Goal: Information Seeking & Learning: Learn about a topic

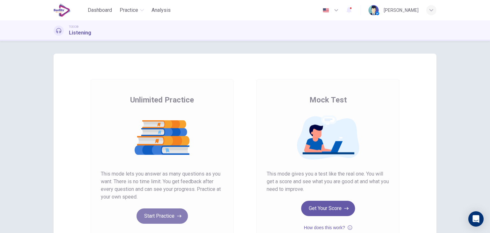
click at [153, 218] on button "Start Practice" at bounding box center [161, 215] width 51 height 15
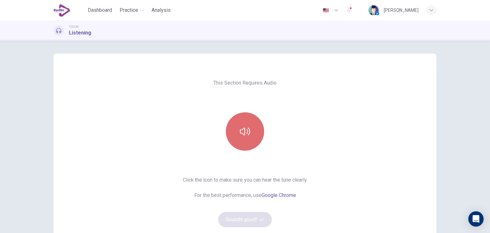
click at [245, 142] on button "button" at bounding box center [245, 131] width 38 height 38
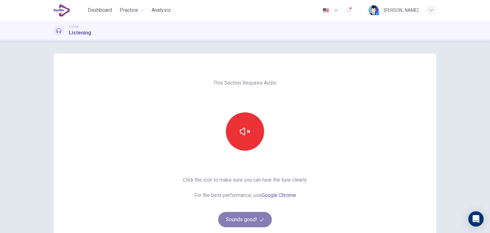
click at [252, 220] on button "Sounds good!" at bounding box center [245, 219] width 54 height 15
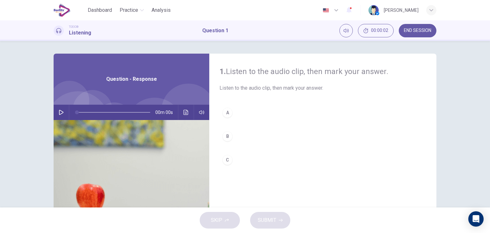
click at [61, 112] on icon "button" at bounding box center [61, 112] width 4 height 5
click at [61, 114] on icon "button" at bounding box center [61, 112] width 5 height 5
type input "*"
click at [229, 136] on div "B" at bounding box center [227, 136] width 10 height 10
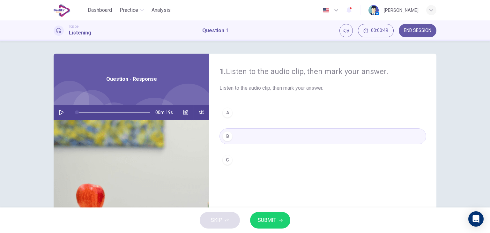
click at [264, 220] on span "SUBMIT" at bounding box center [267, 219] width 18 height 9
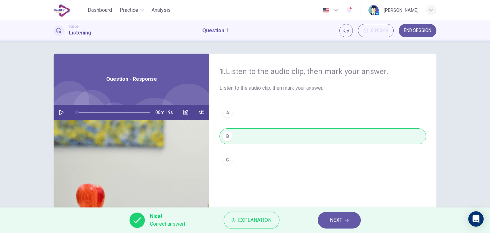
click at [327, 221] on button "NEXT" at bounding box center [338, 220] width 43 height 17
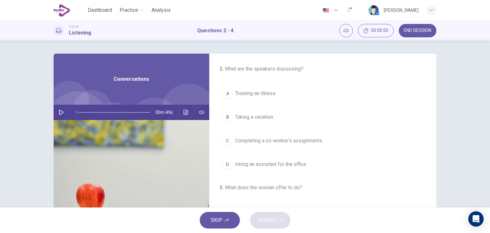
click at [64, 112] on button "button" at bounding box center [61, 112] width 10 height 15
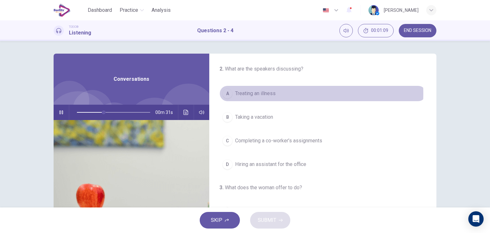
click at [276, 93] on button "A Treating an illness" at bounding box center [322, 93] width 207 height 16
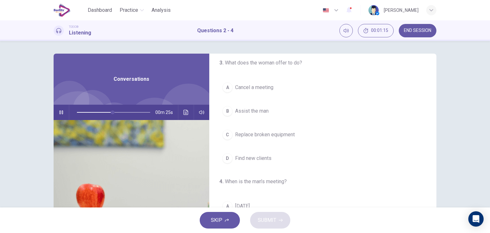
scroll to position [126, 0]
click at [264, 107] on span "Assist the man" at bounding box center [251, 110] width 33 height 8
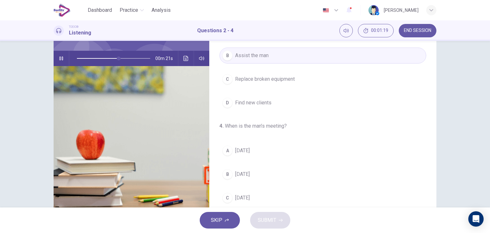
scroll to position [57, 0]
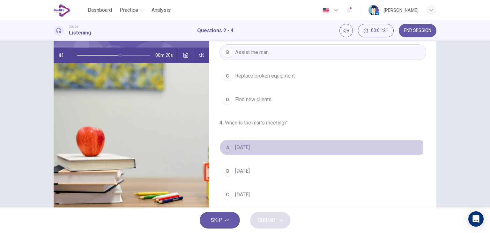
click at [250, 147] on span "[DATE]" at bounding box center [242, 147] width 15 height 8
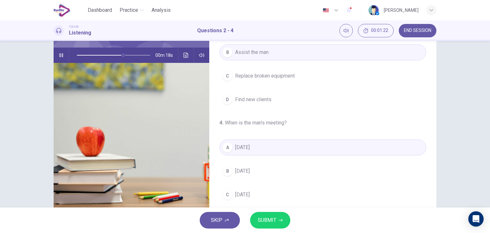
click at [266, 215] on span "SUBMIT" at bounding box center [267, 219] width 18 height 9
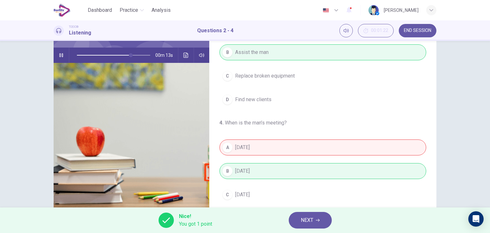
type input "**"
click at [304, 220] on span "NEXT" at bounding box center [307, 219] width 12 height 9
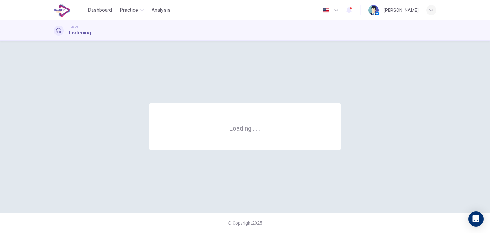
scroll to position [0, 0]
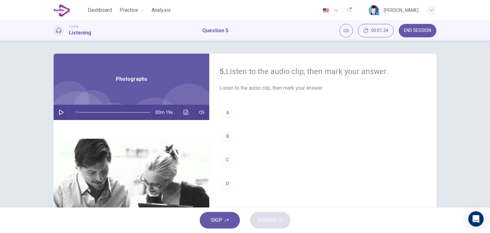
click at [59, 113] on icon "button" at bounding box center [61, 112] width 5 height 5
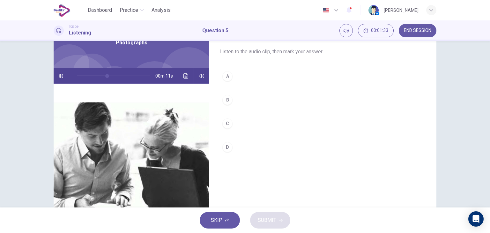
scroll to position [36, 0]
type input "*"
click at [231, 96] on button "B" at bounding box center [322, 100] width 207 height 16
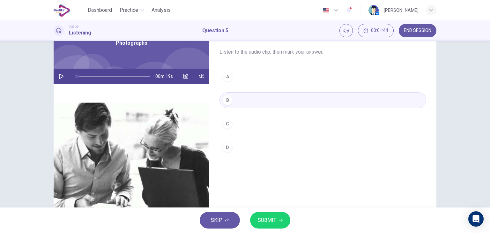
click at [259, 218] on span "SUBMIT" at bounding box center [267, 219] width 18 height 9
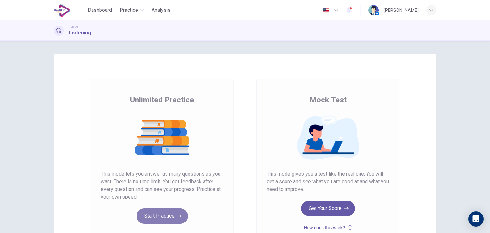
click at [153, 217] on button "Start Practice" at bounding box center [161, 215] width 51 height 15
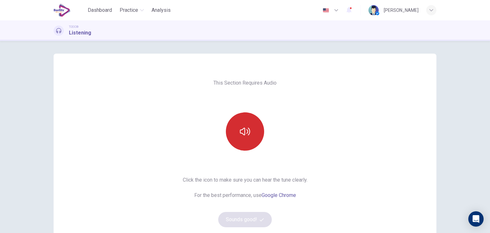
click at [241, 141] on button "button" at bounding box center [245, 131] width 38 height 38
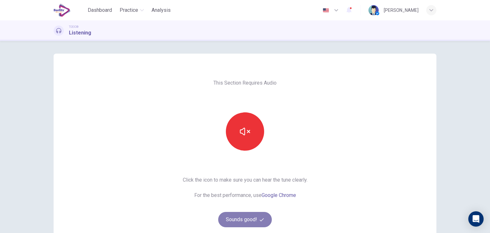
click at [243, 218] on button "Sounds good!" at bounding box center [245, 219] width 54 height 15
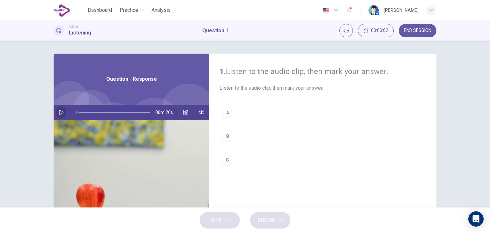
click at [60, 115] on button "button" at bounding box center [61, 112] width 10 height 15
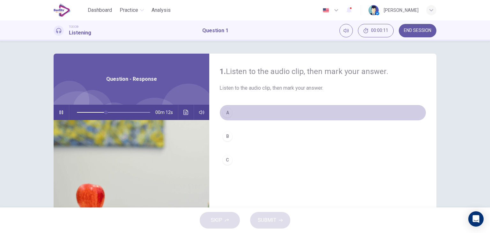
click at [227, 114] on div "A" at bounding box center [227, 112] width 10 height 10
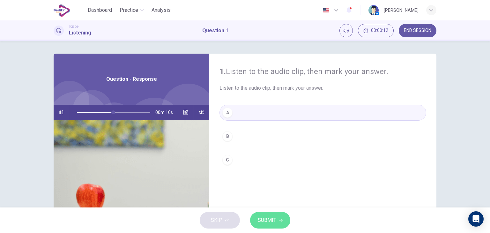
click at [261, 218] on span "SUBMIT" at bounding box center [267, 219] width 18 height 9
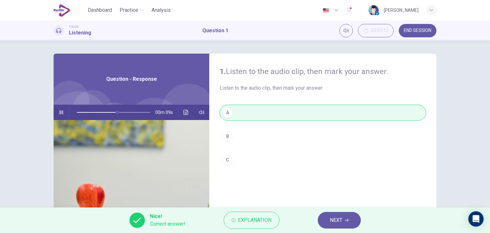
type input "**"
click at [330, 218] on span "NEXT" at bounding box center [336, 219] width 12 height 9
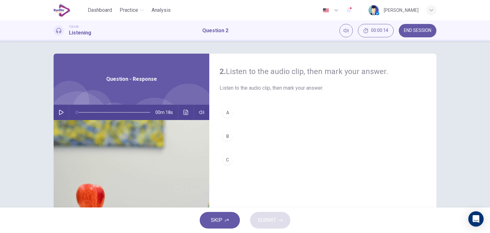
click at [62, 113] on button "button" at bounding box center [61, 112] width 10 height 15
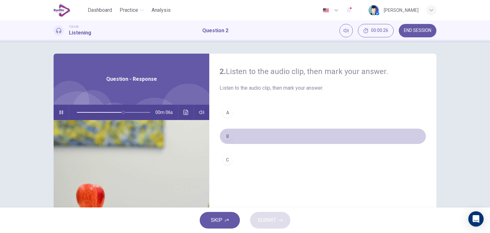
click at [228, 137] on div "B" at bounding box center [227, 136] width 10 height 10
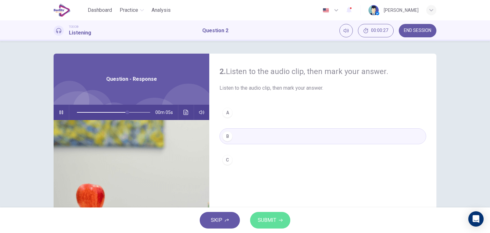
click at [266, 218] on span "SUBMIT" at bounding box center [267, 219] width 18 height 9
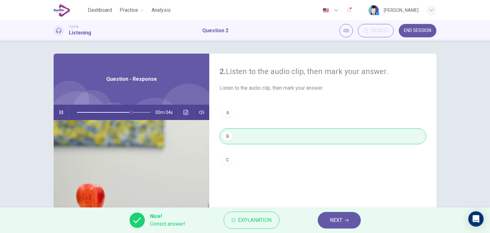
type input "**"
click at [330, 219] on span "NEXT" at bounding box center [336, 219] width 12 height 9
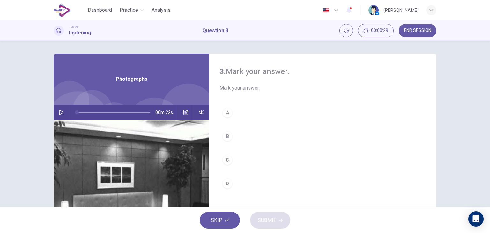
click at [63, 110] on button "button" at bounding box center [61, 112] width 10 height 15
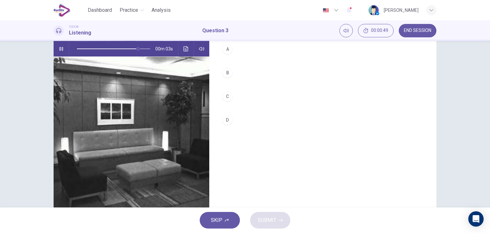
scroll to position [63, 0]
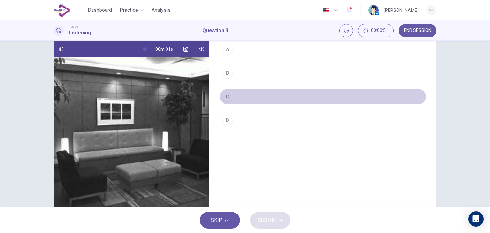
click at [226, 98] on div "C" at bounding box center [227, 96] width 10 height 10
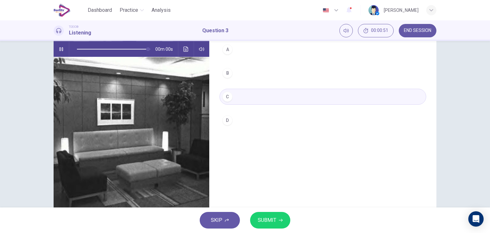
type input "*"
click at [266, 223] on span "SUBMIT" at bounding box center [267, 219] width 18 height 9
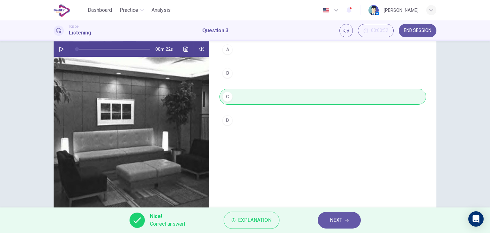
click at [340, 218] on span "NEXT" at bounding box center [336, 219] width 12 height 9
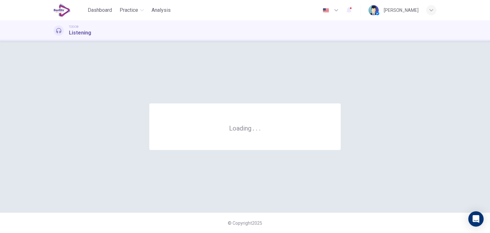
scroll to position [0, 0]
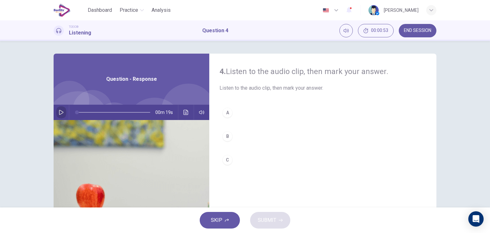
click at [61, 110] on icon "button" at bounding box center [61, 112] width 5 height 5
click at [227, 136] on div "B" at bounding box center [227, 136] width 10 height 10
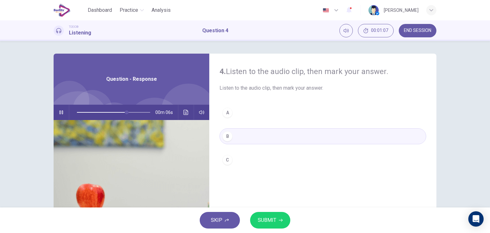
click at [263, 221] on span "SUBMIT" at bounding box center [267, 219] width 18 height 9
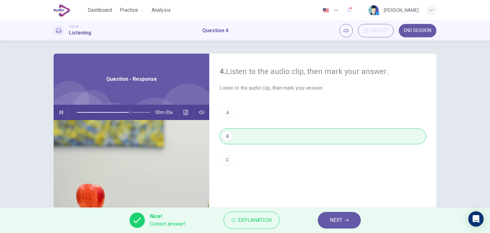
type input "**"
click at [324, 221] on button "NEXT" at bounding box center [338, 220] width 43 height 17
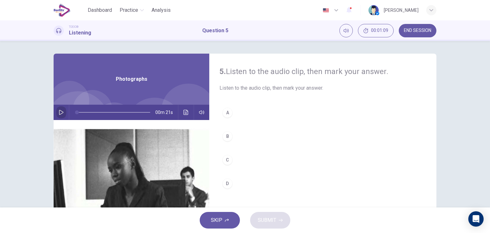
click at [59, 116] on button "button" at bounding box center [61, 112] width 10 height 15
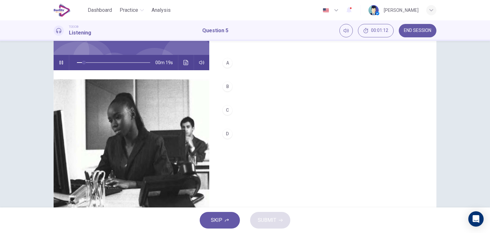
scroll to position [50, 0]
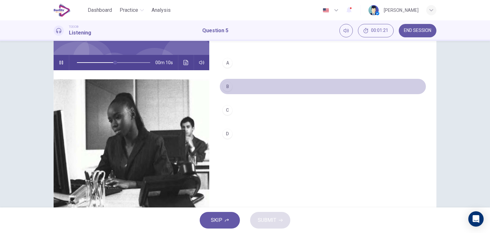
click at [226, 87] on div "B" at bounding box center [227, 86] width 10 height 10
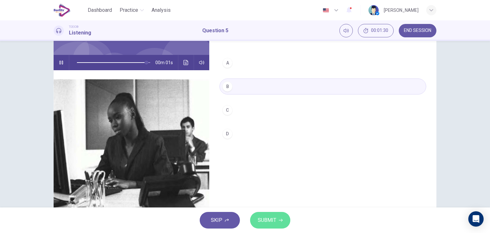
click at [267, 218] on span "SUBMIT" at bounding box center [267, 219] width 18 height 9
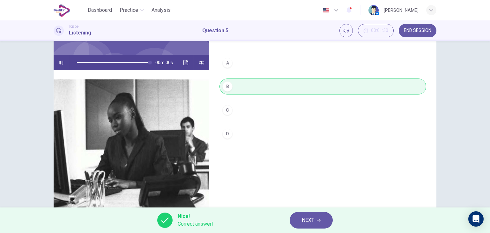
type input "*"
click at [303, 218] on span "NEXT" at bounding box center [308, 219] width 12 height 9
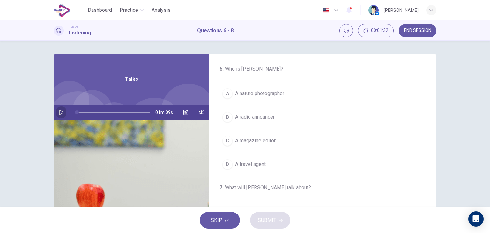
click at [60, 112] on icon "button" at bounding box center [61, 112] width 5 height 5
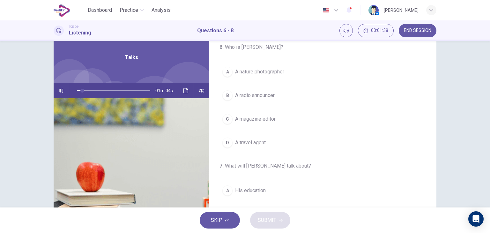
scroll to position [21, 0]
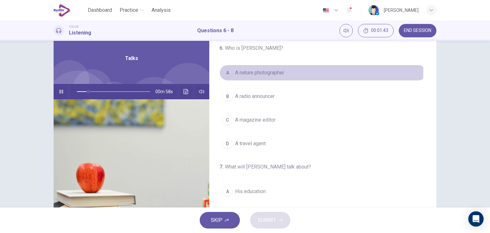
click at [256, 71] on span "A nature photographer" at bounding box center [259, 73] width 49 height 8
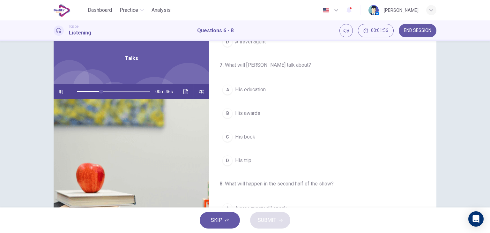
scroll to position [100, 0]
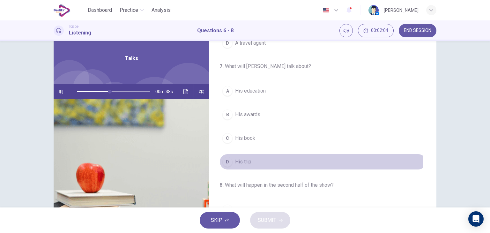
click at [243, 159] on span "His trip" at bounding box center [243, 162] width 16 height 8
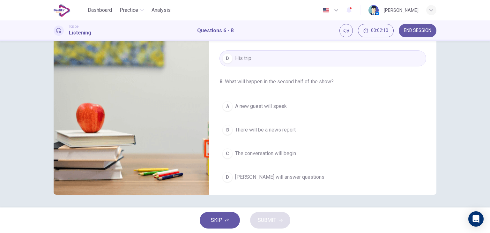
scroll to position [144, 0]
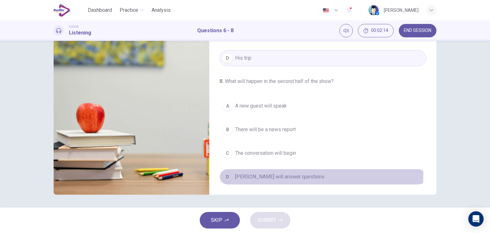
click at [297, 173] on span "[PERSON_NAME] will answer questions" at bounding box center [279, 177] width 89 height 8
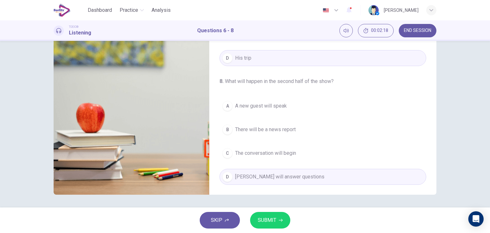
click at [262, 220] on span "SUBMIT" at bounding box center [267, 219] width 18 height 9
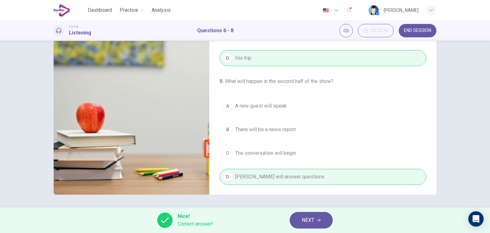
type input "**"
click at [306, 218] on span "NEXT" at bounding box center [308, 219] width 12 height 9
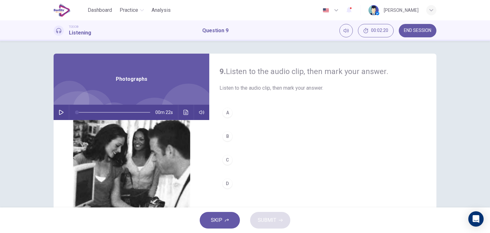
click at [59, 114] on icon "button" at bounding box center [61, 112] width 4 height 5
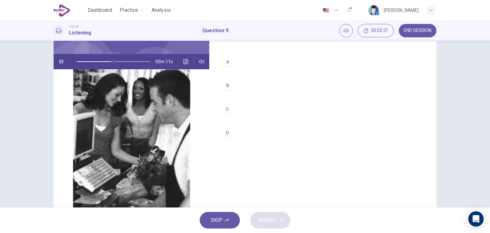
scroll to position [51, 0]
type input "*"
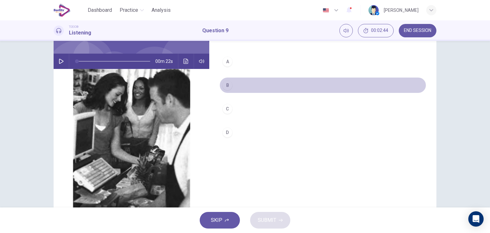
click at [225, 86] on div "B" at bounding box center [227, 85] width 10 height 10
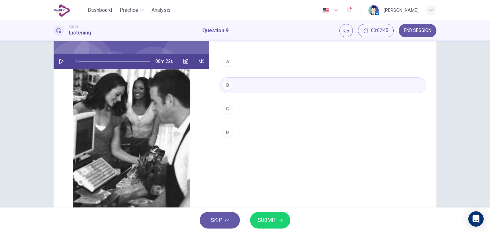
click at [271, 220] on span "SUBMIT" at bounding box center [267, 219] width 18 height 9
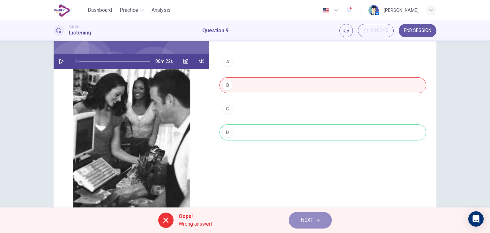
click at [309, 221] on span "NEXT" at bounding box center [307, 219] width 12 height 9
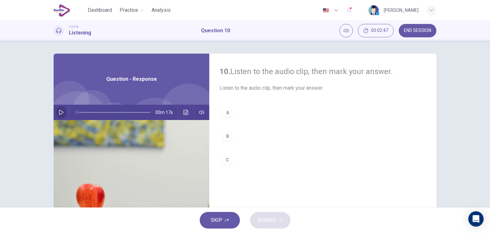
click at [59, 112] on icon "button" at bounding box center [61, 112] width 5 height 5
click at [225, 137] on div "B" at bounding box center [227, 136] width 10 height 10
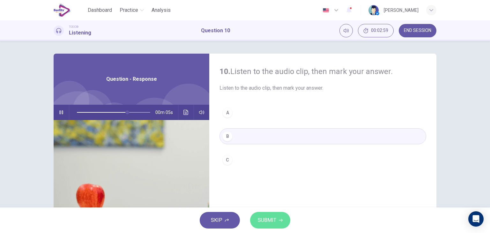
click at [266, 215] on button "SUBMIT" at bounding box center [270, 220] width 40 height 17
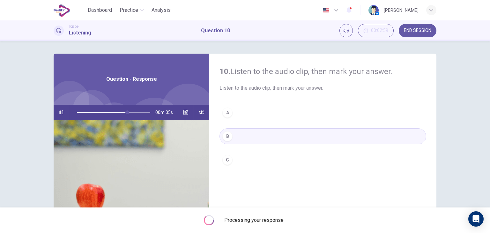
type input "**"
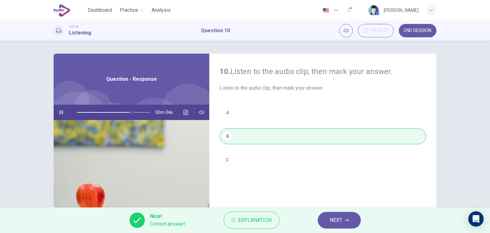
click at [332, 218] on span "NEXT" at bounding box center [336, 219] width 12 height 9
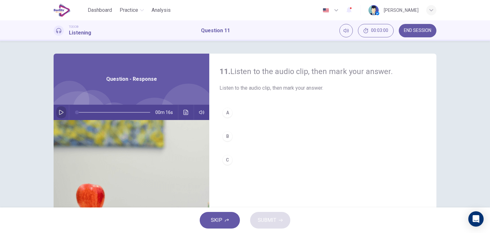
click at [61, 114] on icon "button" at bounding box center [61, 112] width 5 height 5
click at [226, 113] on div "A" at bounding box center [227, 112] width 10 height 10
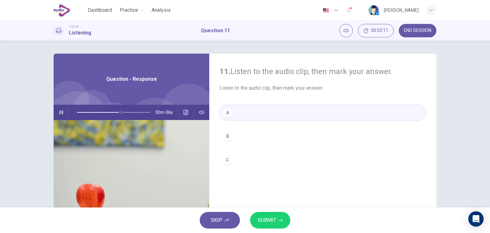
click at [264, 221] on span "SUBMIT" at bounding box center [267, 219] width 18 height 9
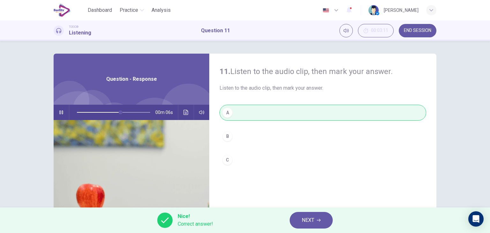
type input "**"
click at [301, 221] on button "NEXT" at bounding box center [310, 220] width 43 height 17
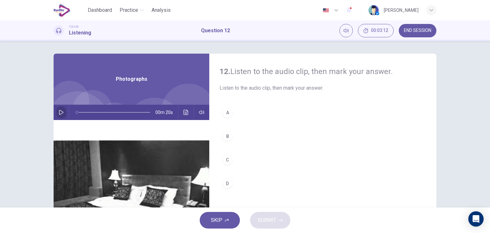
click at [61, 112] on icon "button" at bounding box center [61, 112] width 4 height 5
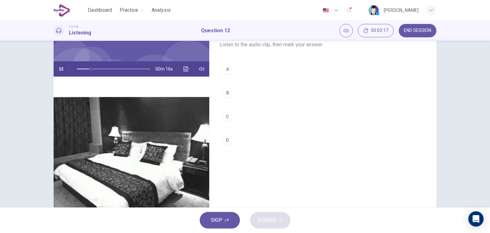
scroll to position [41, 0]
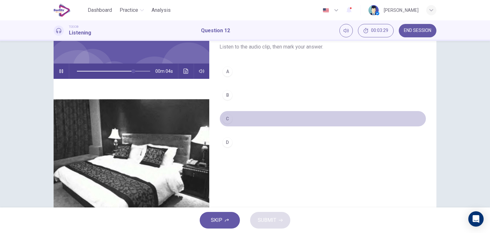
click at [224, 122] on div "C" at bounding box center [227, 118] width 10 height 10
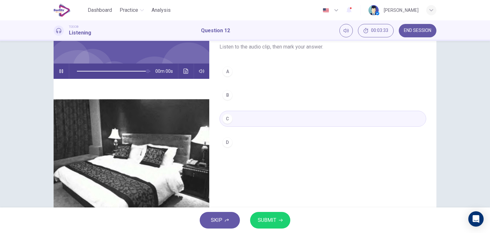
click at [263, 218] on span "SUBMIT" at bounding box center [267, 219] width 18 height 9
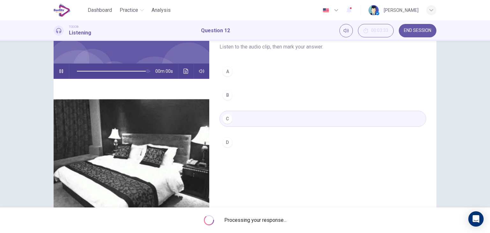
type input "*"
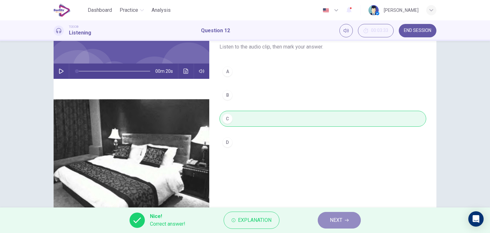
click at [328, 219] on button "NEXT" at bounding box center [338, 220] width 43 height 17
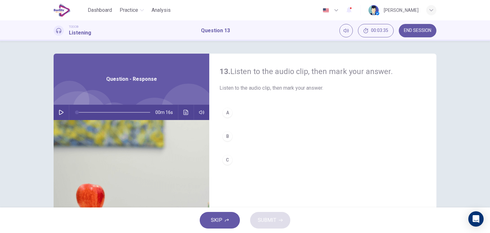
click at [61, 111] on icon "button" at bounding box center [61, 112] width 5 height 5
click at [228, 162] on div "C" at bounding box center [227, 160] width 10 height 10
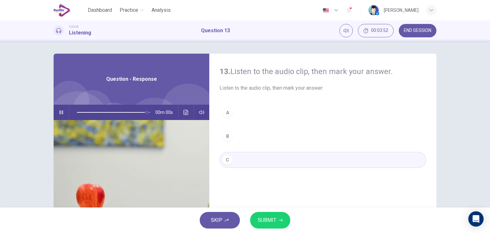
type input "*"
click at [267, 216] on span "SUBMIT" at bounding box center [267, 219] width 18 height 9
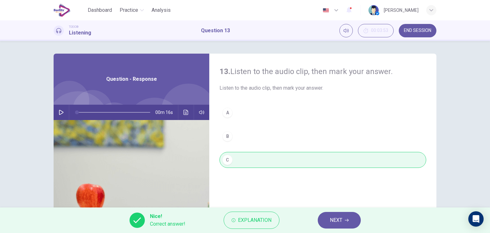
click at [330, 221] on span "NEXT" at bounding box center [336, 219] width 12 height 9
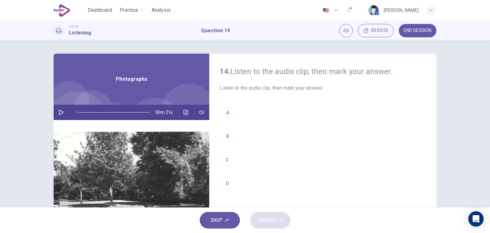
click at [59, 113] on icon "button" at bounding box center [61, 112] width 5 height 5
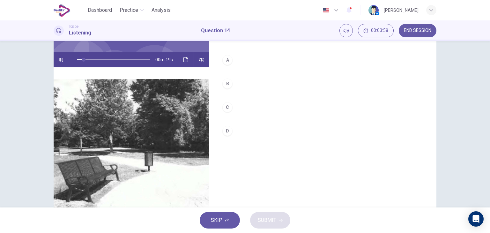
scroll to position [52, 0]
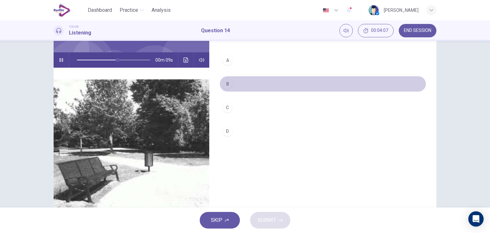
click at [228, 83] on div "B" at bounding box center [227, 84] width 10 height 10
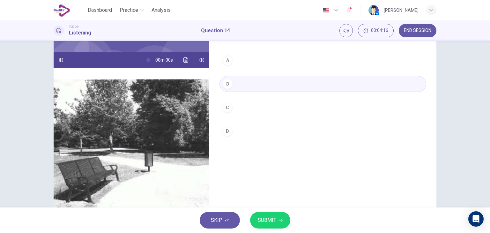
click at [261, 220] on span "SUBMIT" at bounding box center [267, 219] width 18 height 9
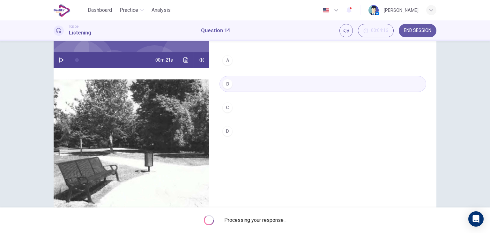
type input "*"
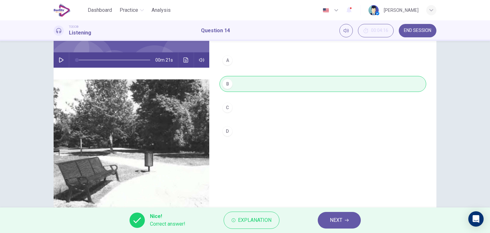
click at [336, 217] on span "NEXT" at bounding box center [336, 219] width 12 height 9
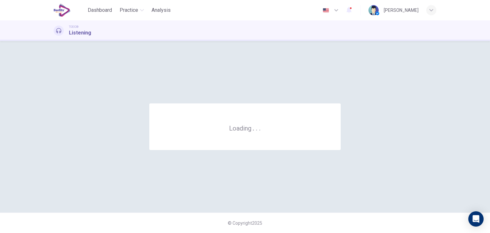
scroll to position [0, 0]
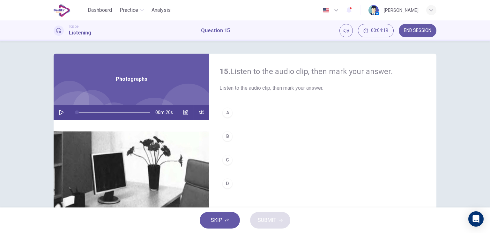
click at [59, 111] on icon "button" at bounding box center [61, 112] width 5 height 5
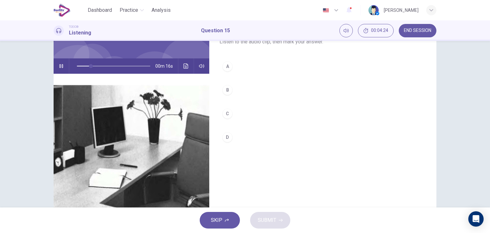
scroll to position [45, 0]
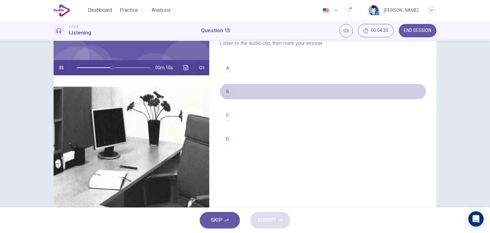
click at [228, 92] on div "B" at bounding box center [227, 91] width 10 height 10
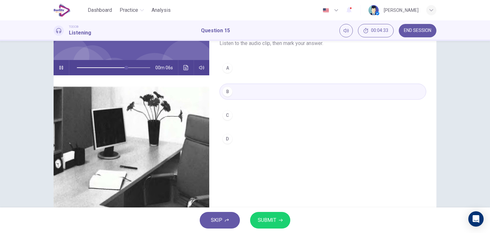
click at [267, 222] on span "SUBMIT" at bounding box center [267, 219] width 18 height 9
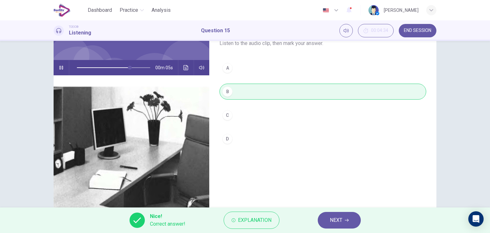
type input "**"
click at [335, 218] on span "NEXT" at bounding box center [336, 219] width 12 height 9
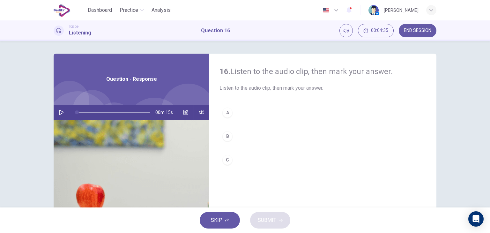
click at [62, 114] on button "button" at bounding box center [61, 112] width 10 height 15
click at [225, 114] on div "A" at bounding box center [227, 112] width 10 height 10
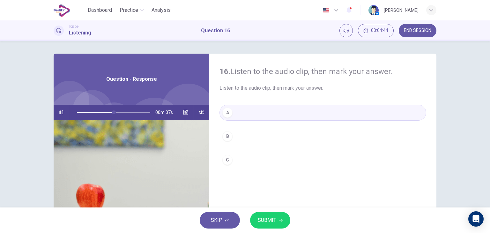
click at [265, 217] on span "SUBMIT" at bounding box center [267, 219] width 18 height 9
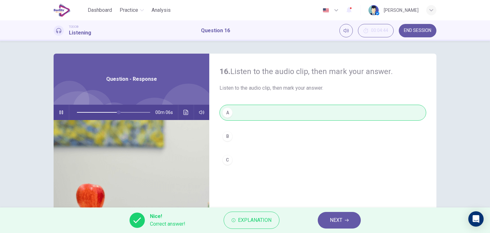
type input "**"
click at [333, 217] on span "NEXT" at bounding box center [336, 219] width 12 height 9
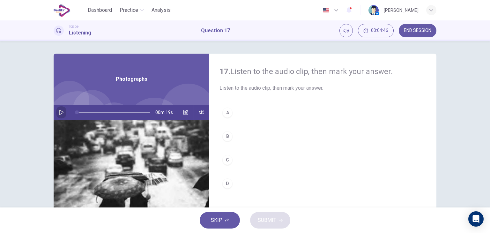
click at [61, 114] on icon "button" at bounding box center [61, 112] width 5 height 5
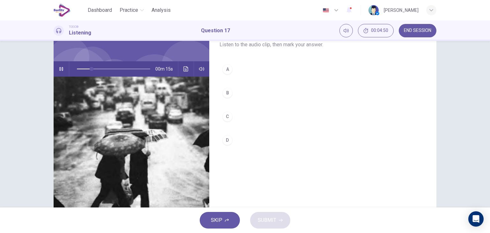
scroll to position [44, 0]
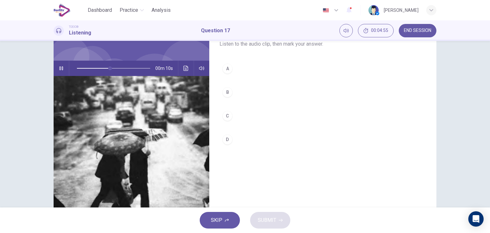
click at [225, 92] on div "B" at bounding box center [227, 92] width 10 height 10
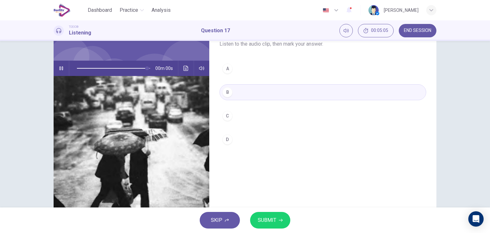
type input "*"
click at [259, 222] on span "SUBMIT" at bounding box center [267, 219] width 18 height 9
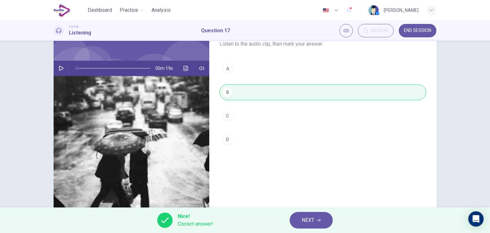
click at [305, 218] on span "NEXT" at bounding box center [308, 219] width 12 height 9
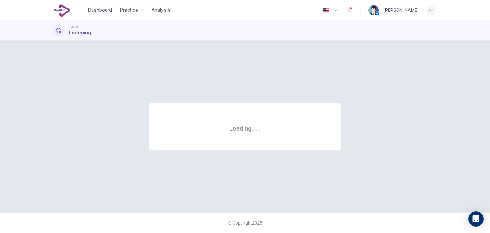
scroll to position [0, 0]
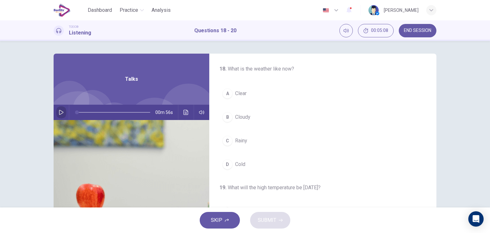
click at [61, 111] on icon "button" at bounding box center [61, 112] width 5 height 5
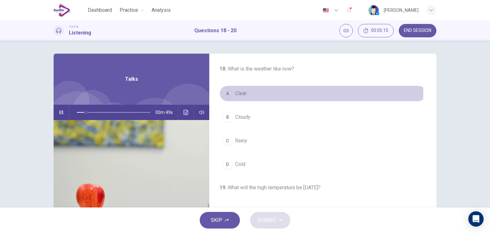
click at [238, 92] on span "Clear" at bounding box center [240, 94] width 11 height 8
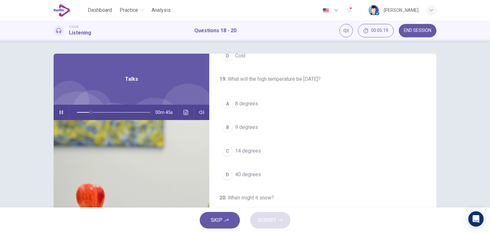
scroll to position [111, 0]
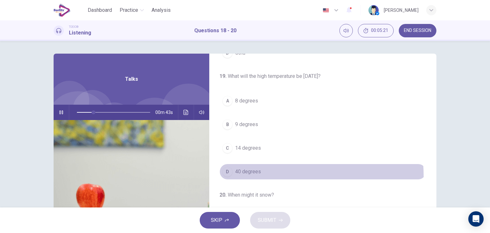
click at [253, 175] on button "D 40 degrees" at bounding box center [322, 172] width 207 height 16
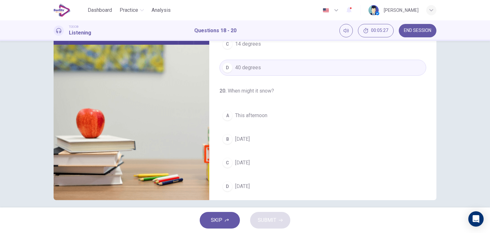
scroll to position [144, 0]
click at [245, 157] on span "[DATE]" at bounding box center [242, 159] width 15 height 8
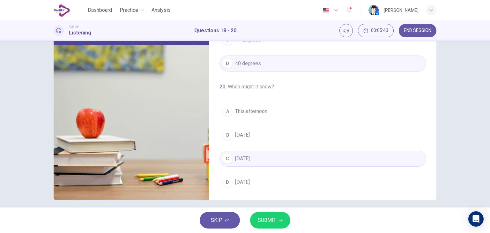
click at [266, 222] on span "SUBMIT" at bounding box center [267, 219] width 18 height 9
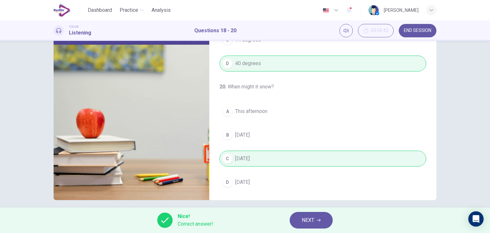
type input "**"
click at [302, 219] on span "NEXT" at bounding box center [308, 219] width 12 height 9
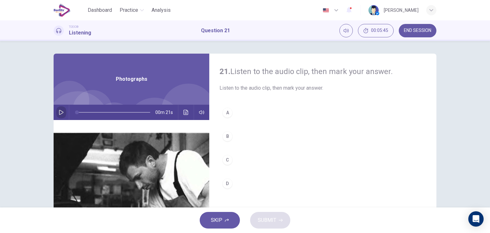
click at [62, 111] on button "button" at bounding box center [61, 112] width 10 height 15
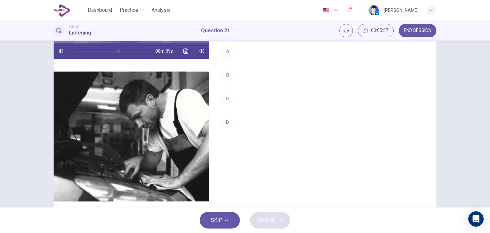
scroll to position [60, 0]
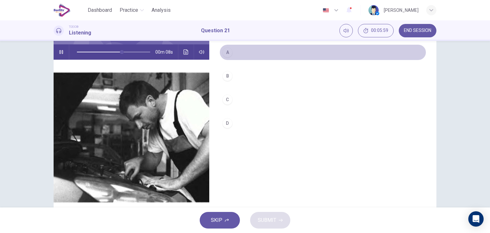
click at [221, 55] on button "A" at bounding box center [322, 52] width 207 height 16
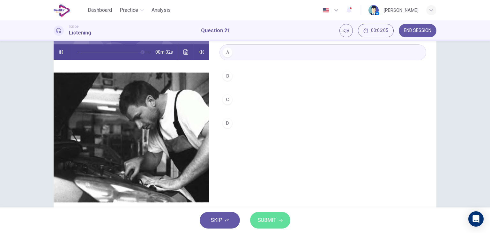
click at [265, 221] on span "SUBMIT" at bounding box center [267, 219] width 18 height 9
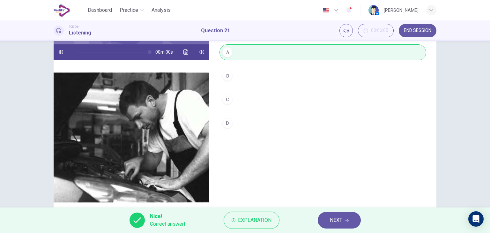
type input "*"
click at [330, 219] on span "NEXT" at bounding box center [336, 219] width 12 height 9
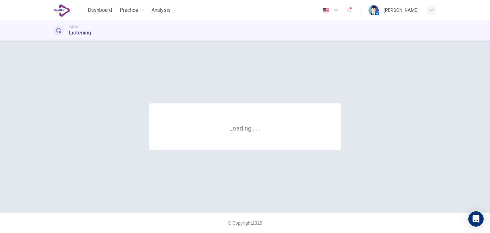
scroll to position [0, 0]
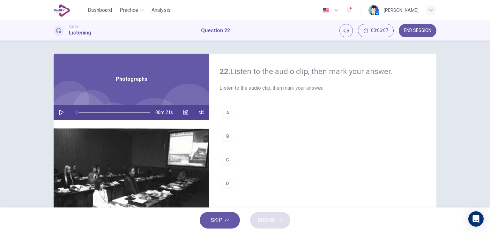
click at [61, 114] on icon "button" at bounding box center [61, 112] width 5 height 5
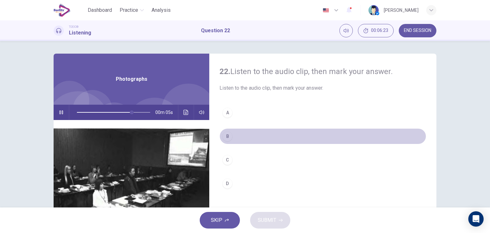
click at [229, 137] on div "B" at bounding box center [227, 136] width 10 height 10
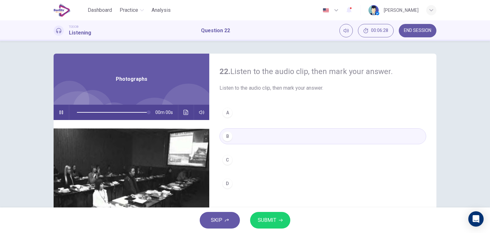
type input "*"
click at [265, 221] on span "SUBMIT" at bounding box center [267, 219] width 18 height 9
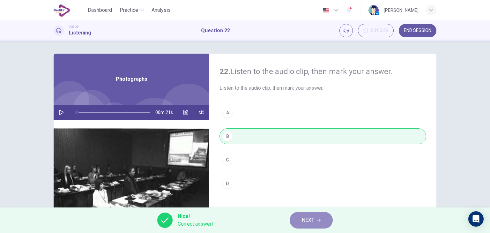
click at [309, 217] on span "NEXT" at bounding box center [308, 219] width 12 height 9
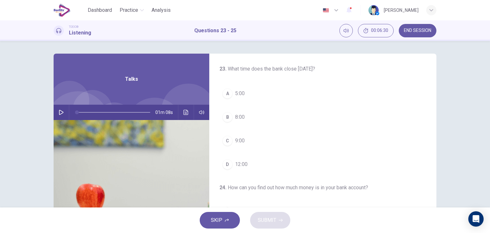
click at [60, 110] on icon "button" at bounding box center [61, 112] width 5 height 5
click at [292, 142] on button "C 9:00" at bounding box center [322, 141] width 207 height 16
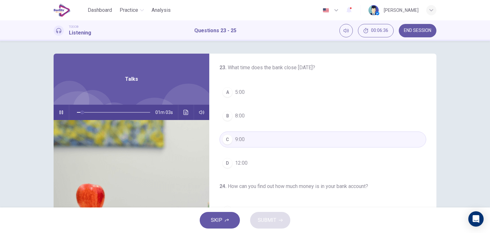
scroll to position [1, 0]
click at [266, 158] on button "D 12:00" at bounding box center [322, 163] width 207 height 16
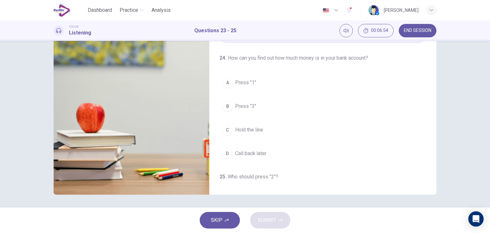
scroll to position [48, 0]
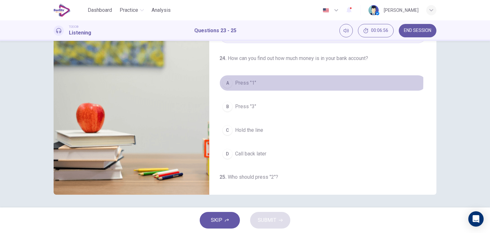
click at [242, 81] on span "Press "1"" at bounding box center [245, 83] width 21 height 8
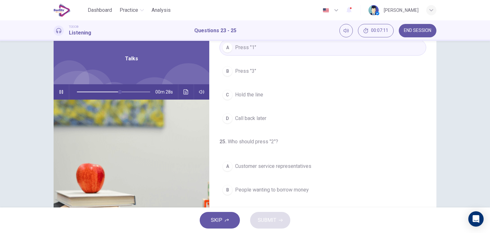
scroll to position [4, 0]
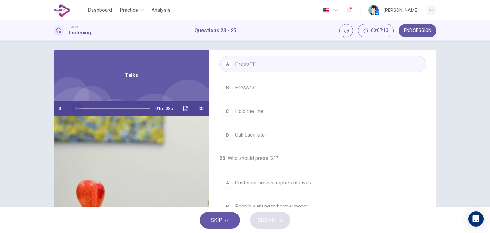
drag, startPoint x: 121, startPoint y: 109, endPoint x: 60, endPoint y: 103, distance: 61.8
click at [60, 103] on div "01m 08s" at bounding box center [132, 108] width 156 height 15
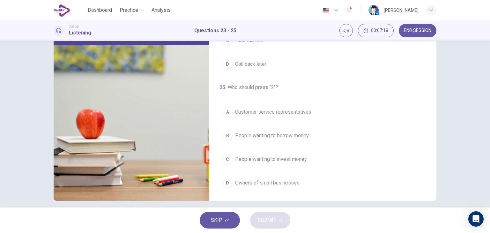
scroll to position [74, 0]
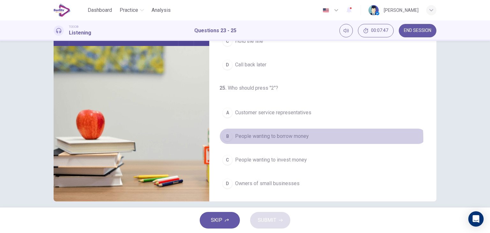
click at [297, 137] on span "People wanting to borrow money" at bounding box center [272, 136] width 74 height 8
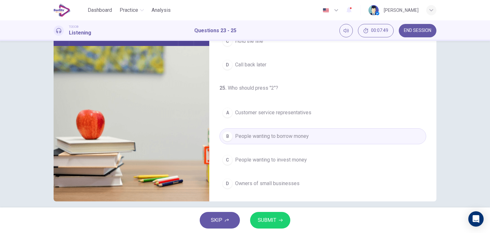
click at [261, 224] on span "SUBMIT" at bounding box center [267, 219] width 18 height 9
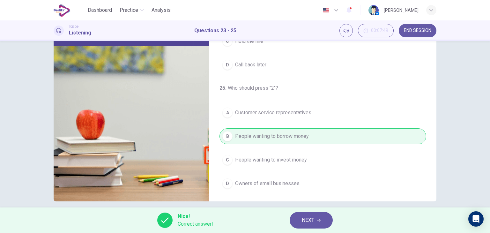
type input "**"
click at [310, 216] on span "NEXT" at bounding box center [308, 219] width 12 height 9
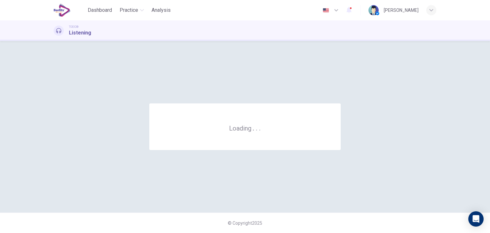
scroll to position [0, 0]
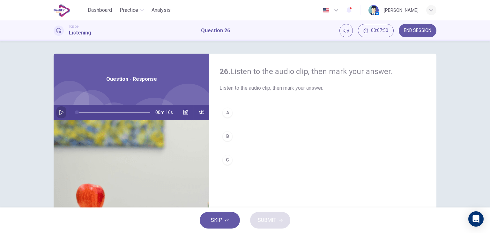
click at [60, 114] on icon "button" at bounding box center [61, 112] width 5 height 5
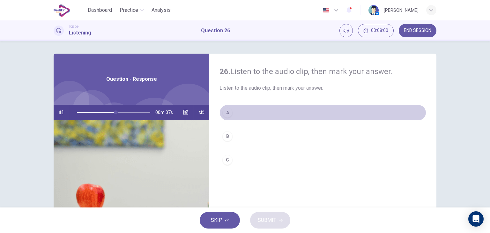
click at [226, 114] on div "A" at bounding box center [227, 112] width 10 height 10
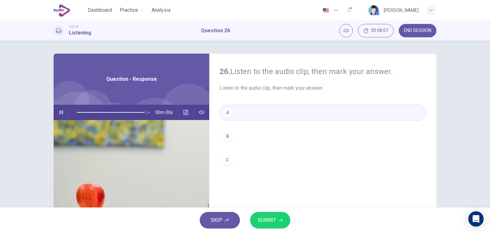
click at [264, 220] on span "SUBMIT" at bounding box center [267, 219] width 18 height 9
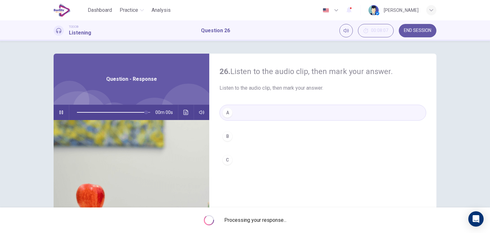
type input "*"
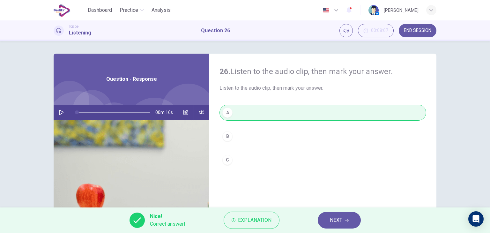
click at [331, 216] on span "NEXT" at bounding box center [336, 219] width 12 height 9
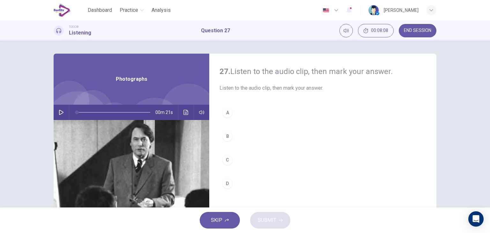
click at [61, 114] on icon "button" at bounding box center [61, 112] width 5 height 5
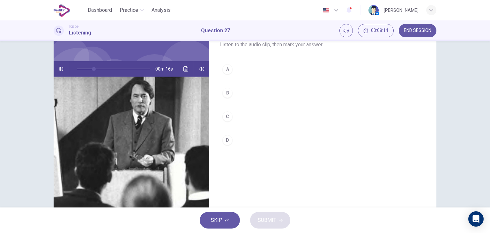
scroll to position [50, 0]
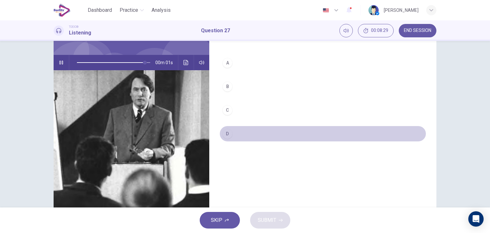
click at [228, 137] on button "D" at bounding box center [322, 134] width 207 height 16
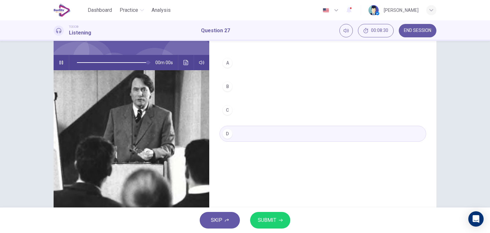
type input "*"
click at [264, 224] on span "SUBMIT" at bounding box center [267, 219] width 18 height 9
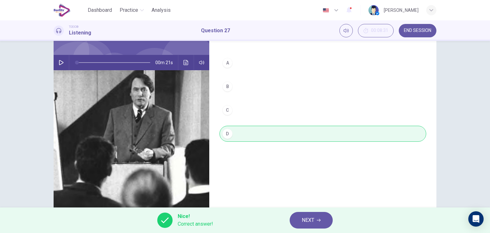
click at [302, 222] on span "NEXT" at bounding box center [308, 219] width 12 height 9
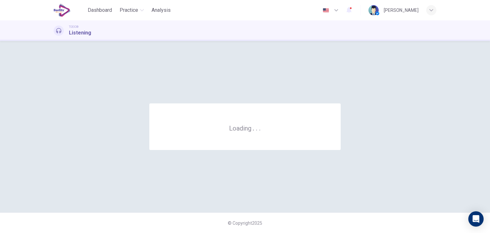
scroll to position [0, 0]
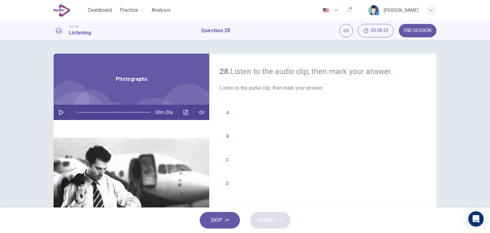
click at [59, 113] on icon "button" at bounding box center [61, 112] width 5 height 5
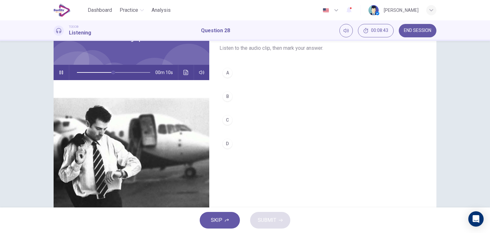
scroll to position [39, 0]
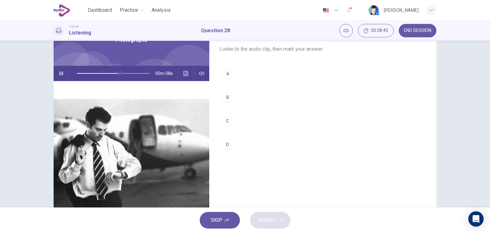
click at [230, 97] on div "B" at bounding box center [227, 97] width 10 height 10
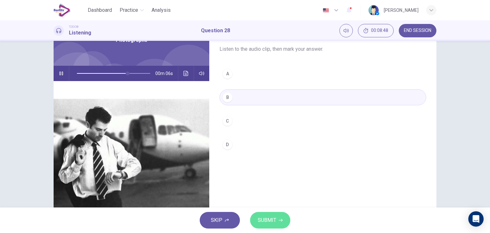
click at [268, 222] on span "SUBMIT" at bounding box center [267, 219] width 18 height 9
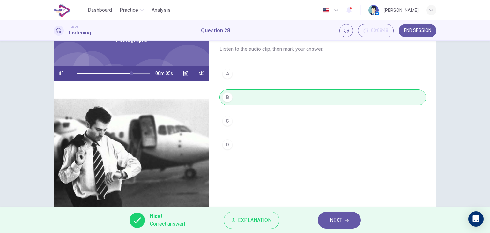
type input "**"
click at [338, 217] on span "NEXT" at bounding box center [336, 219] width 12 height 9
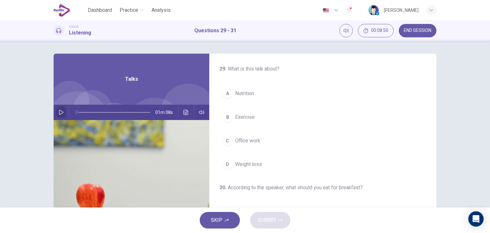
click at [61, 111] on icon "button" at bounding box center [61, 112] width 5 height 5
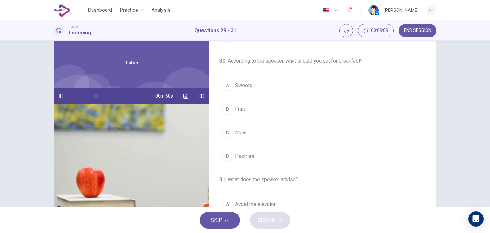
scroll to position [110, 0]
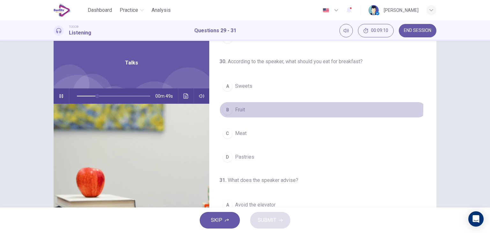
click at [241, 106] on span "Fruit" at bounding box center [240, 110] width 10 height 8
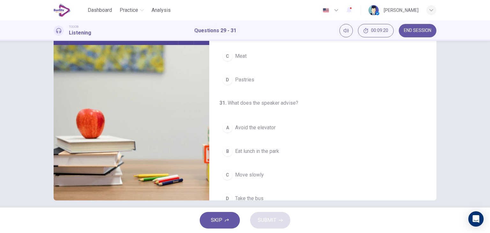
scroll to position [144, 0]
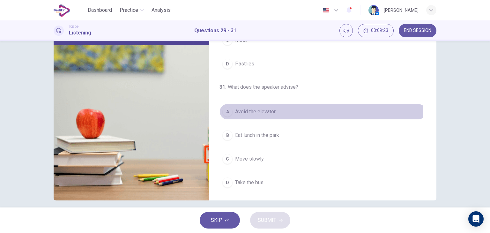
click at [250, 113] on span "Avoid the elevator" at bounding box center [255, 112] width 40 height 8
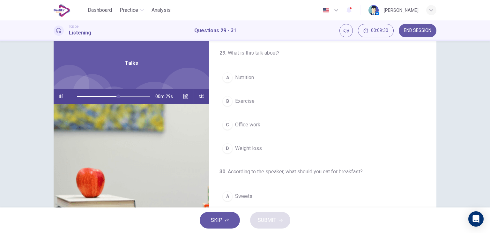
scroll to position [12, 0]
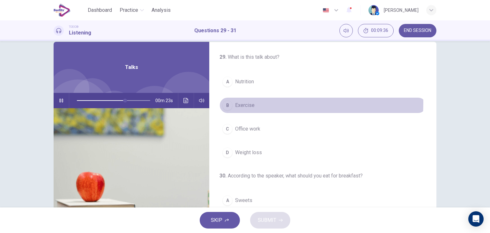
click at [242, 102] on span "Exercise" at bounding box center [244, 105] width 19 height 8
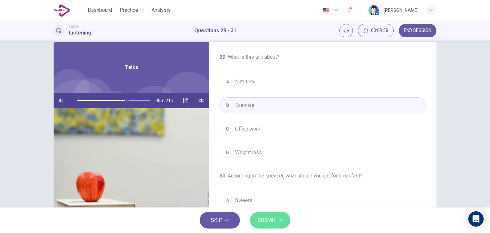
click at [264, 215] on span "SUBMIT" at bounding box center [267, 219] width 18 height 9
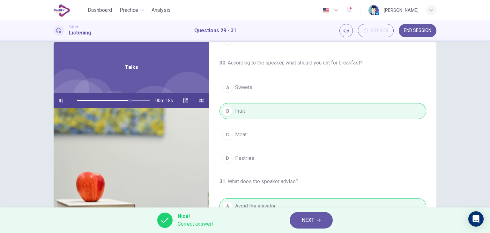
scroll to position [144, 0]
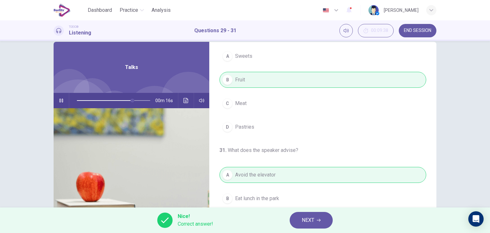
type input "**"
click at [307, 218] on span "NEXT" at bounding box center [308, 219] width 12 height 9
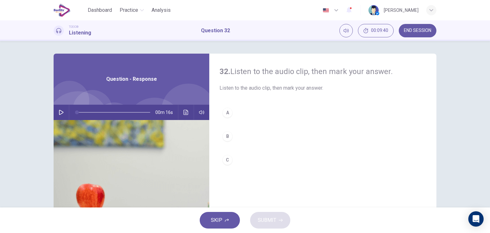
click at [61, 112] on icon "button" at bounding box center [61, 112] width 5 height 5
click at [227, 112] on div "A" at bounding box center [227, 112] width 10 height 10
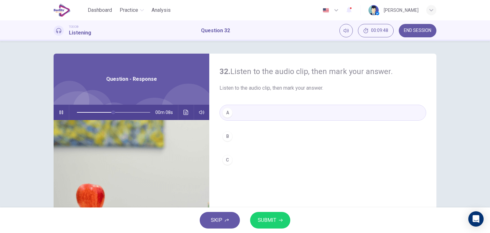
click at [272, 217] on span "SUBMIT" at bounding box center [267, 219] width 18 height 9
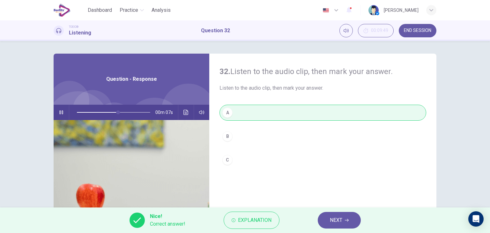
type input "**"
click at [328, 221] on button "NEXT" at bounding box center [338, 220] width 43 height 17
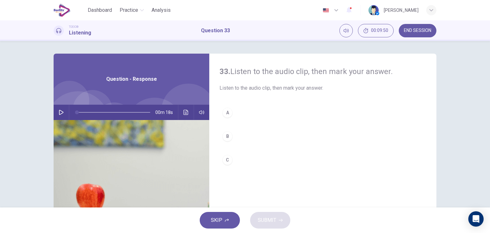
click at [61, 110] on icon "button" at bounding box center [61, 112] width 5 height 5
click at [228, 115] on div "A" at bounding box center [227, 112] width 10 height 10
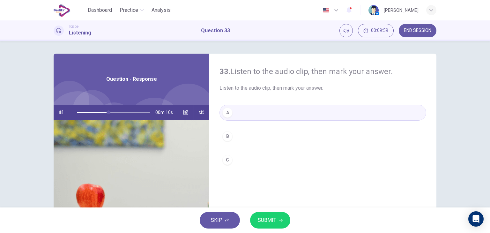
click at [270, 216] on span "SUBMIT" at bounding box center [267, 219] width 18 height 9
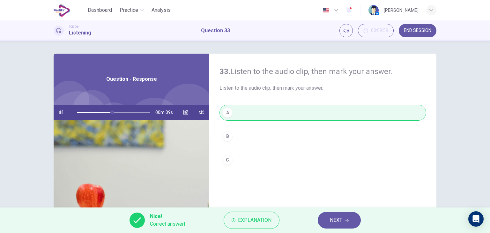
type input "**"
click at [330, 218] on span "NEXT" at bounding box center [336, 219] width 12 height 9
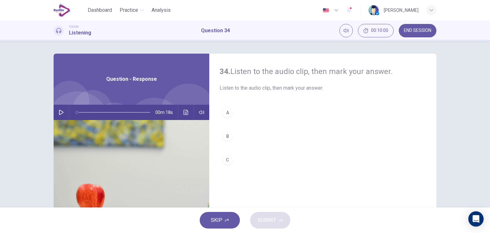
click at [60, 111] on icon "button" at bounding box center [61, 112] width 4 height 5
click at [225, 159] on div "C" at bounding box center [227, 160] width 10 height 10
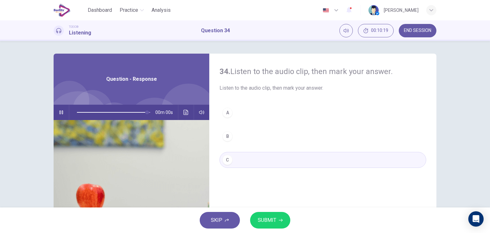
type input "*"
click at [262, 220] on span "SUBMIT" at bounding box center [267, 219] width 18 height 9
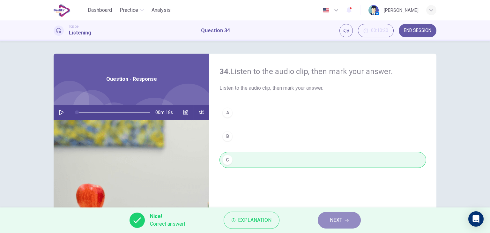
click at [332, 218] on span "NEXT" at bounding box center [336, 219] width 12 height 9
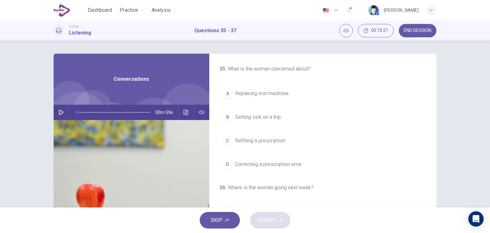
click at [61, 111] on icon "button" at bounding box center [61, 112] width 5 height 5
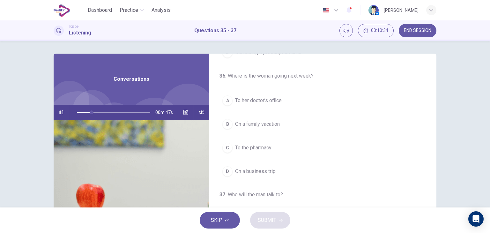
scroll to position [111, 0]
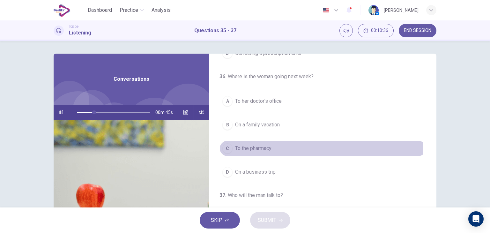
click at [276, 149] on button "C To the pharmacy" at bounding box center [322, 148] width 207 height 16
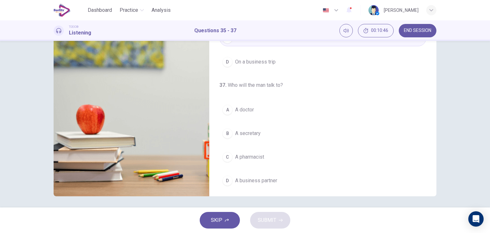
scroll to position [142, 0]
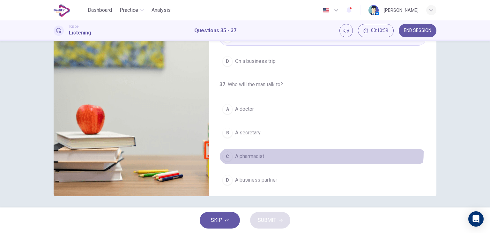
click at [284, 150] on button "C A pharmacist" at bounding box center [322, 156] width 207 height 16
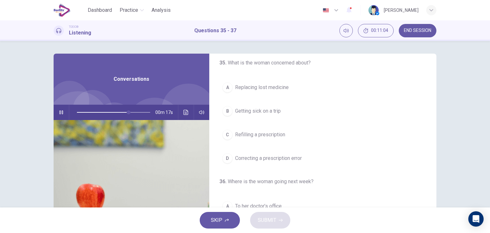
scroll to position [5, 0]
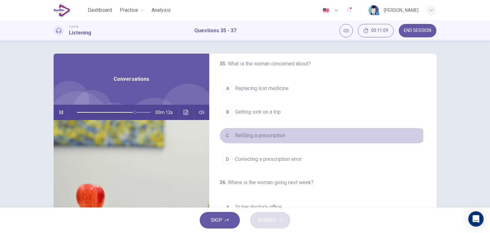
click at [268, 134] on span "Refilling a prescription" at bounding box center [260, 136] width 50 height 8
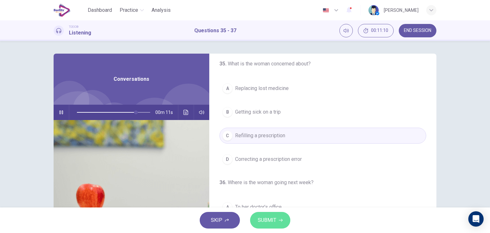
click at [266, 221] on span "SUBMIT" at bounding box center [267, 219] width 18 height 9
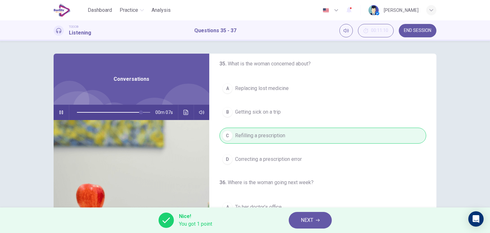
drag, startPoint x: 434, startPoint y: 82, endPoint x: 450, endPoint y: 165, distance: 84.0
click at [450, 165] on div "35 . What is the woman concerned about? A Replacing lost medicine B Getting sic…" at bounding box center [245, 124] width 490 height 166
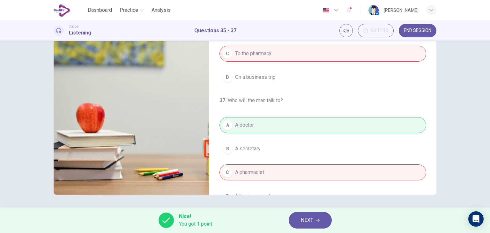
scroll to position [127, 0]
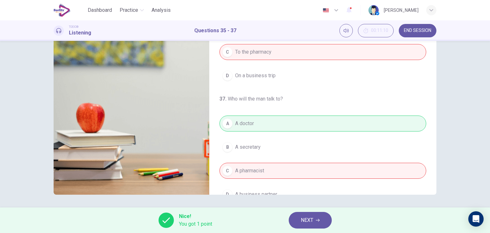
type input "*"
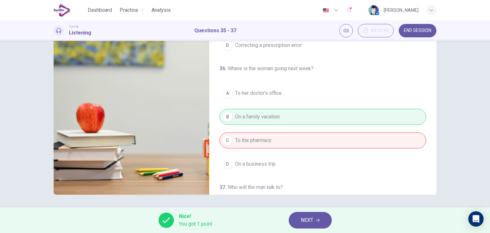
scroll to position [0, 0]
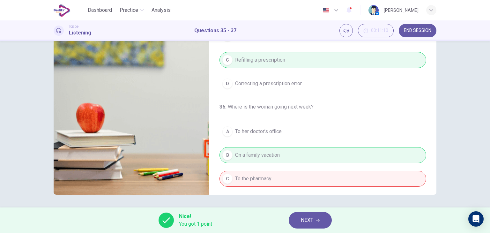
click at [310, 221] on span "NEXT" at bounding box center [307, 219] width 12 height 9
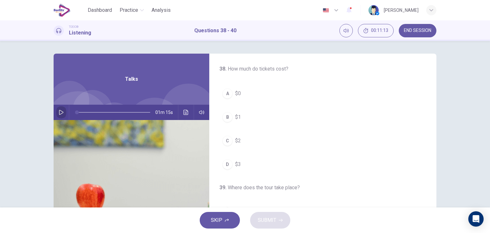
click at [57, 116] on button "button" at bounding box center [61, 112] width 10 height 15
click at [223, 91] on div "A" at bounding box center [227, 93] width 10 height 10
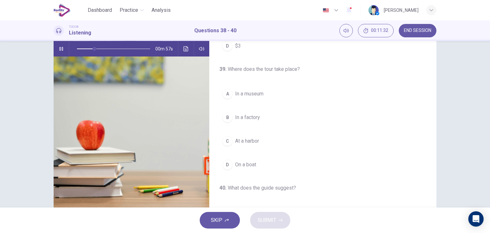
scroll to position [55, 0]
click at [248, 93] on span "In a museum" at bounding box center [249, 94] width 28 height 8
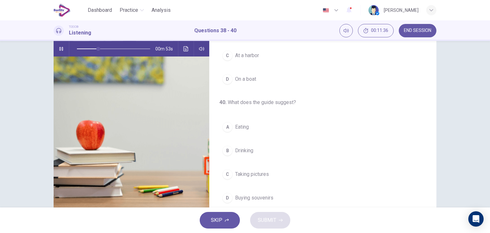
scroll to position [144, 0]
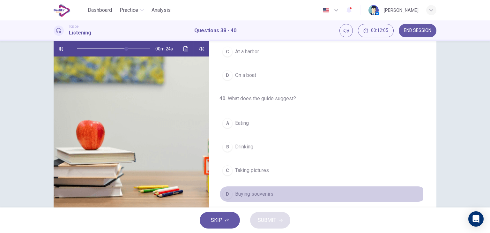
click at [268, 196] on button "D Buying souvenirs" at bounding box center [322, 194] width 207 height 16
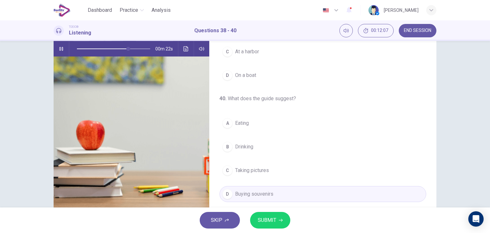
click at [259, 224] on span "SUBMIT" at bounding box center [267, 219] width 18 height 9
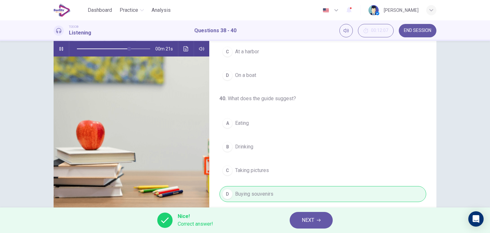
type input "**"
click at [313, 217] on span "NEXT" at bounding box center [308, 219] width 12 height 9
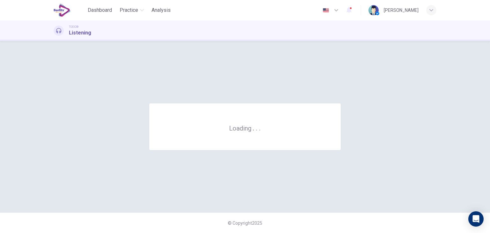
scroll to position [0, 0]
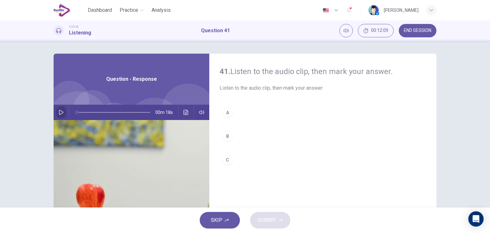
click at [61, 111] on icon "button" at bounding box center [61, 112] width 5 height 5
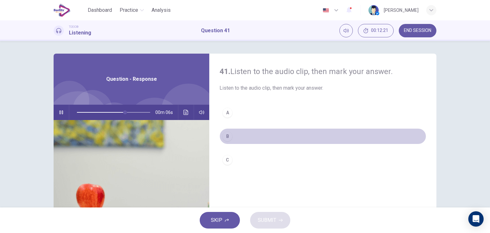
click at [227, 133] on div "B" at bounding box center [227, 136] width 10 height 10
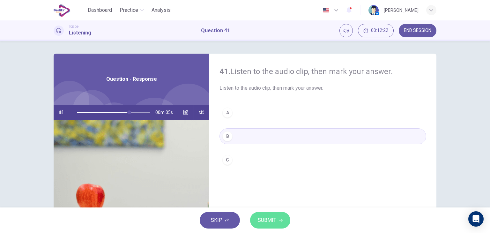
click at [260, 217] on span "SUBMIT" at bounding box center [267, 219] width 18 height 9
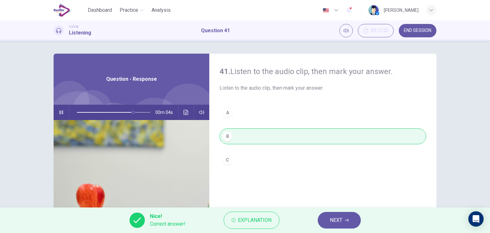
type input "**"
click at [333, 218] on span "NEXT" at bounding box center [336, 219] width 12 height 9
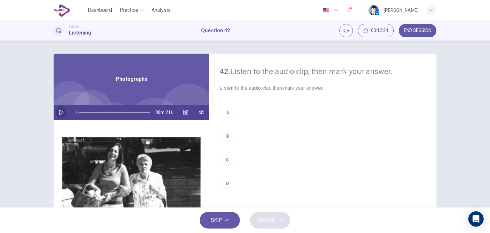
click at [62, 113] on icon "button" at bounding box center [61, 112] width 5 height 5
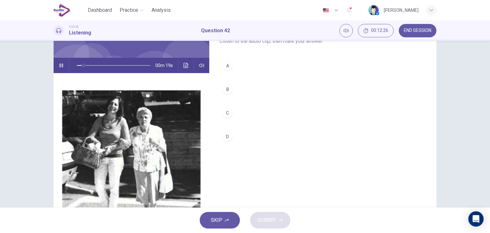
scroll to position [46, 0]
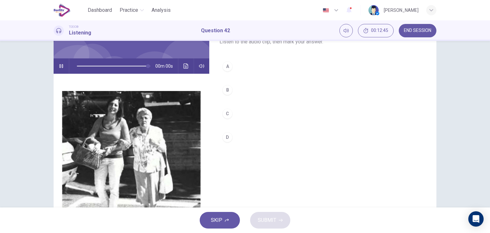
type input "*"
click at [226, 140] on div "D" at bounding box center [227, 137] width 10 height 10
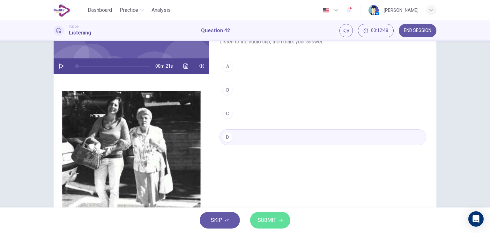
click at [263, 214] on button "SUBMIT" at bounding box center [270, 220] width 40 height 17
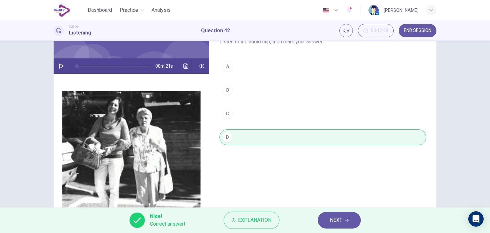
click at [339, 219] on span "NEXT" at bounding box center [336, 219] width 12 height 9
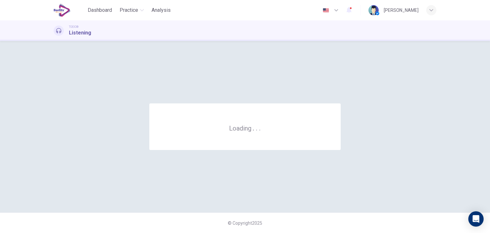
scroll to position [0, 0]
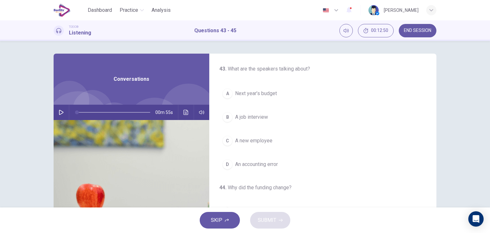
click at [59, 113] on icon "button" at bounding box center [61, 112] width 5 height 5
click at [268, 92] on span "Next year’s budget" at bounding box center [256, 94] width 42 height 8
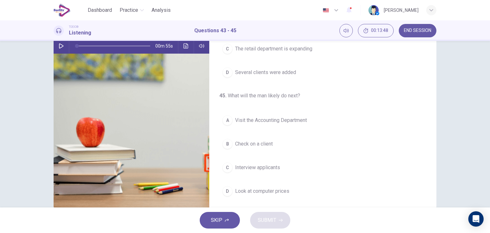
scroll to position [66, 0]
click at [289, 190] on button "D Look at computer prices" at bounding box center [322, 191] width 207 height 16
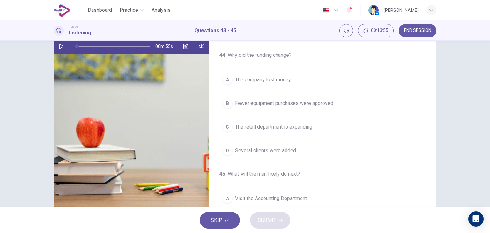
scroll to position [63, 0]
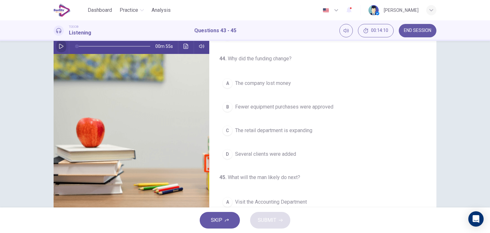
click at [59, 47] on icon "button" at bounding box center [61, 46] width 5 height 5
click at [232, 153] on button "D Several clients were added" at bounding box center [322, 154] width 207 height 16
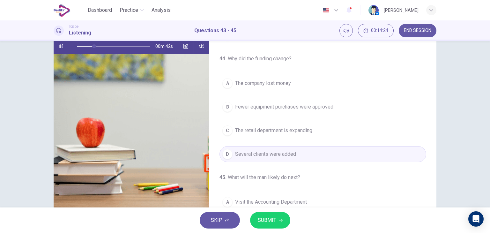
click at [261, 222] on span "SUBMIT" at bounding box center [267, 219] width 18 height 9
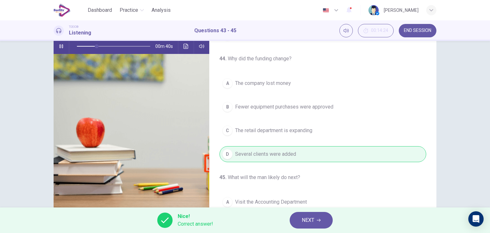
type input "**"
click at [299, 218] on button "NEXT" at bounding box center [310, 220] width 43 height 17
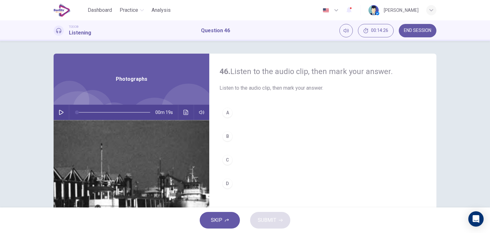
click at [59, 113] on icon "button" at bounding box center [61, 112] width 5 height 5
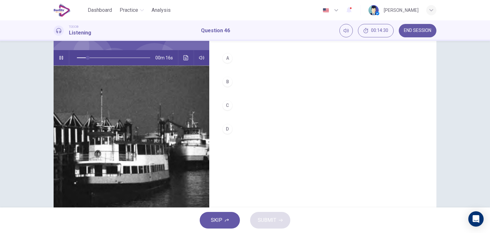
scroll to position [54, 0]
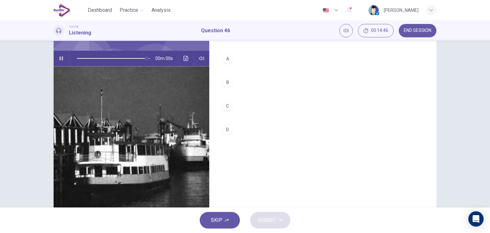
type input "*"
click at [224, 62] on div "A" at bounding box center [227, 59] width 10 height 10
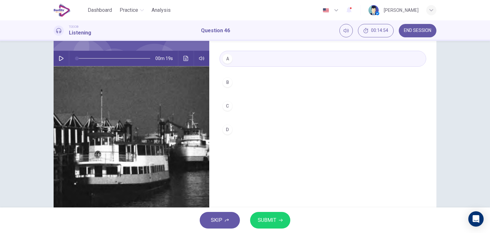
click at [262, 218] on span "SUBMIT" at bounding box center [267, 219] width 18 height 9
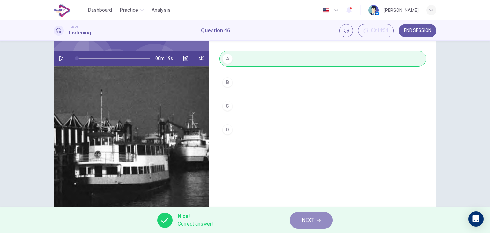
click at [303, 218] on span "NEXT" at bounding box center [308, 219] width 12 height 9
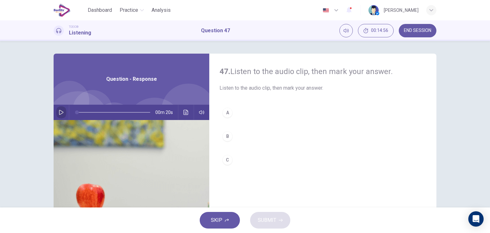
click at [62, 111] on icon "button" at bounding box center [61, 112] width 5 height 5
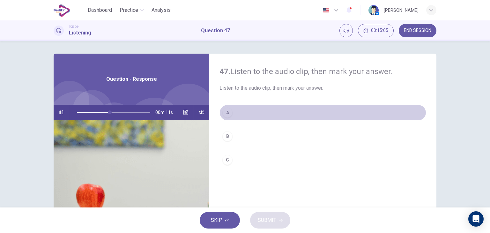
click at [227, 115] on div "A" at bounding box center [227, 112] width 10 height 10
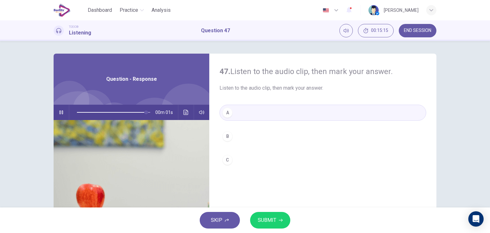
click at [267, 217] on span "SUBMIT" at bounding box center [267, 219] width 18 height 9
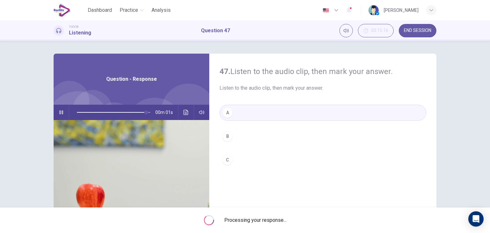
type input "*"
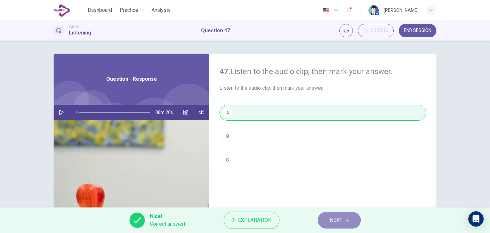
click at [337, 218] on span "NEXT" at bounding box center [336, 219] width 12 height 9
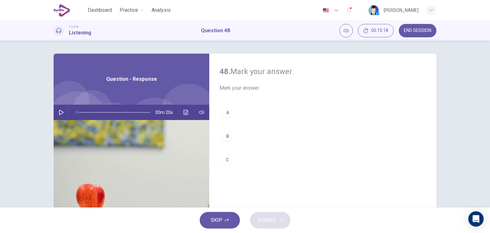
click at [60, 113] on icon "button" at bounding box center [61, 112] width 5 height 5
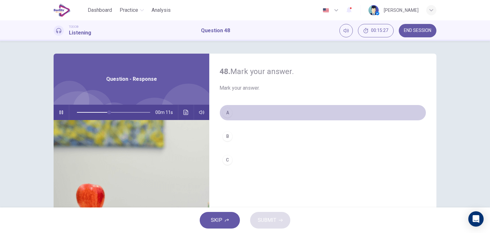
click at [227, 113] on div "A" at bounding box center [227, 112] width 10 height 10
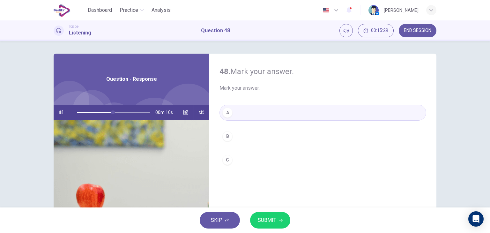
click at [260, 217] on span "SUBMIT" at bounding box center [267, 219] width 18 height 9
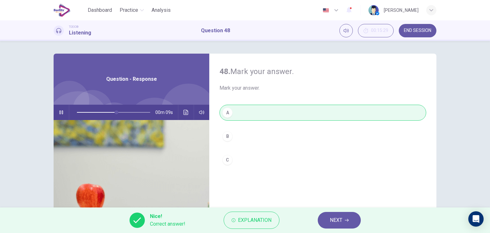
type input "**"
click at [325, 219] on button "NEXT" at bounding box center [338, 220] width 43 height 17
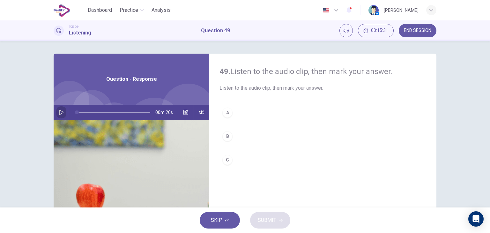
click at [63, 114] on button "button" at bounding box center [61, 112] width 10 height 15
click at [225, 158] on div "C" at bounding box center [227, 160] width 10 height 10
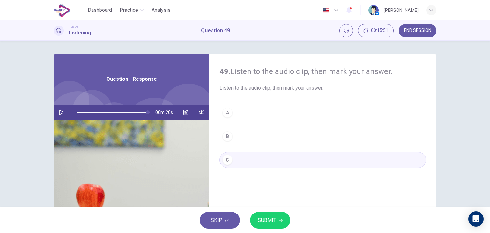
type input "*"
click at [271, 221] on span "SUBMIT" at bounding box center [267, 219] width 18 height 9
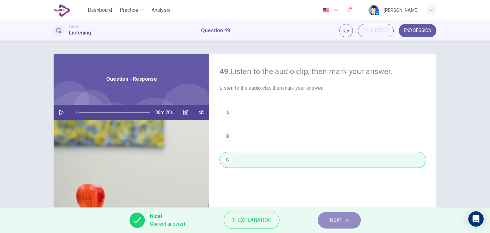
click at [335, 224] on span "NEXT" at bounding box center [336, 219] width 12 height 9
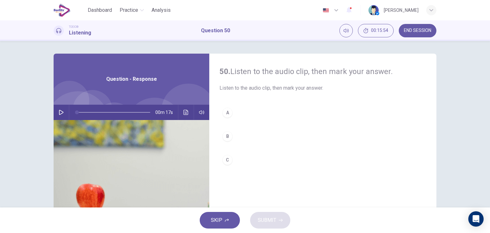
click at [59, 108] on button "button" at bounding box center [61, 112] width 10 height 15
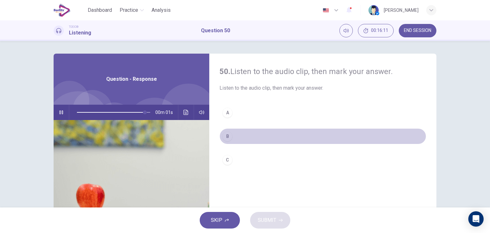
click at [223, 139] on div "B" at bounding box center [227, 136] width 10 height 10
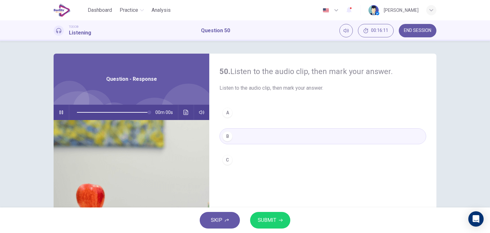
type input "*"
click at [266, 215] on span "SUBMIT" at bounding box center [267, 219] width 18 height 9
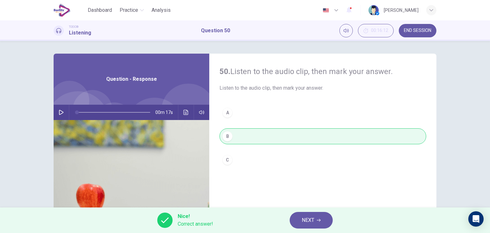
click at [412, 28] on span "END SESSION" at bounding box center [417, 30] width 27 height 5
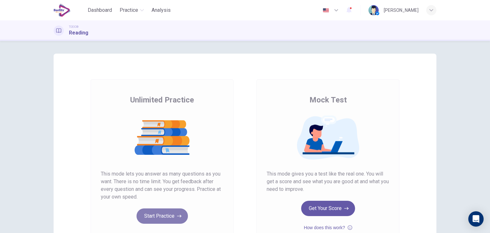
click at [157, 212] on button "Start Practice" at bounding box center [161, 215] width 51 height 15
